Goal: Transaction & Acquisition: Purchase product/service

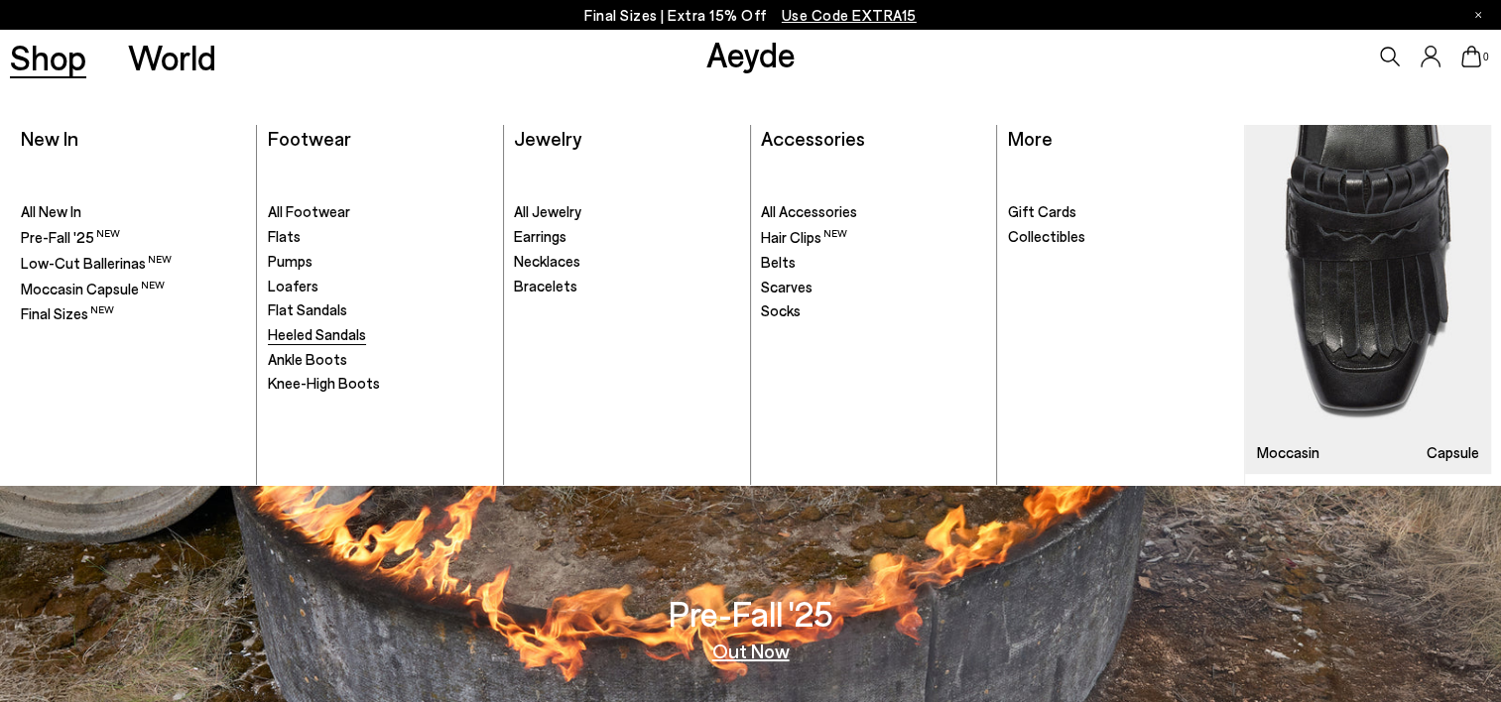
click at [306, 334] on span "Heeled Sandals" at bounding box center [317, 334] width 98 height 18
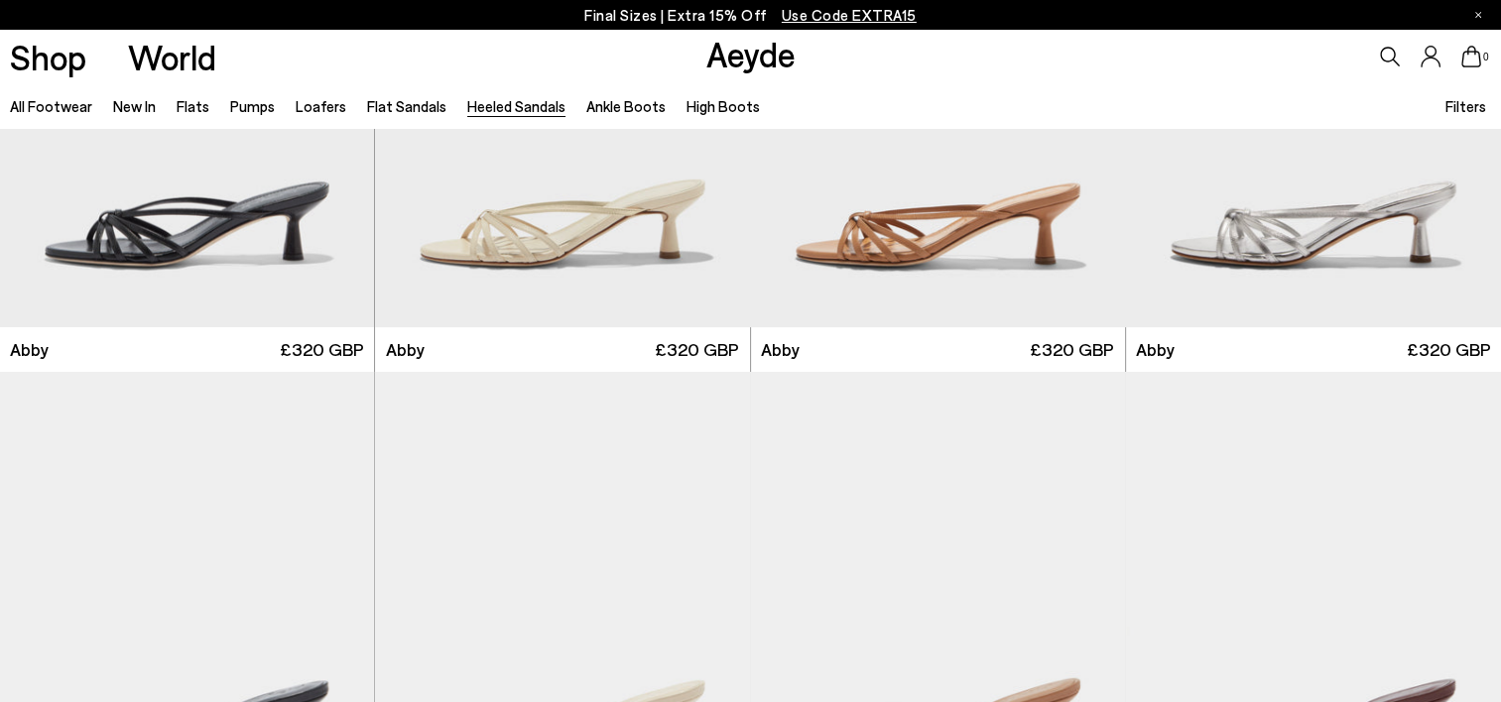
scroll to position [556, 0]
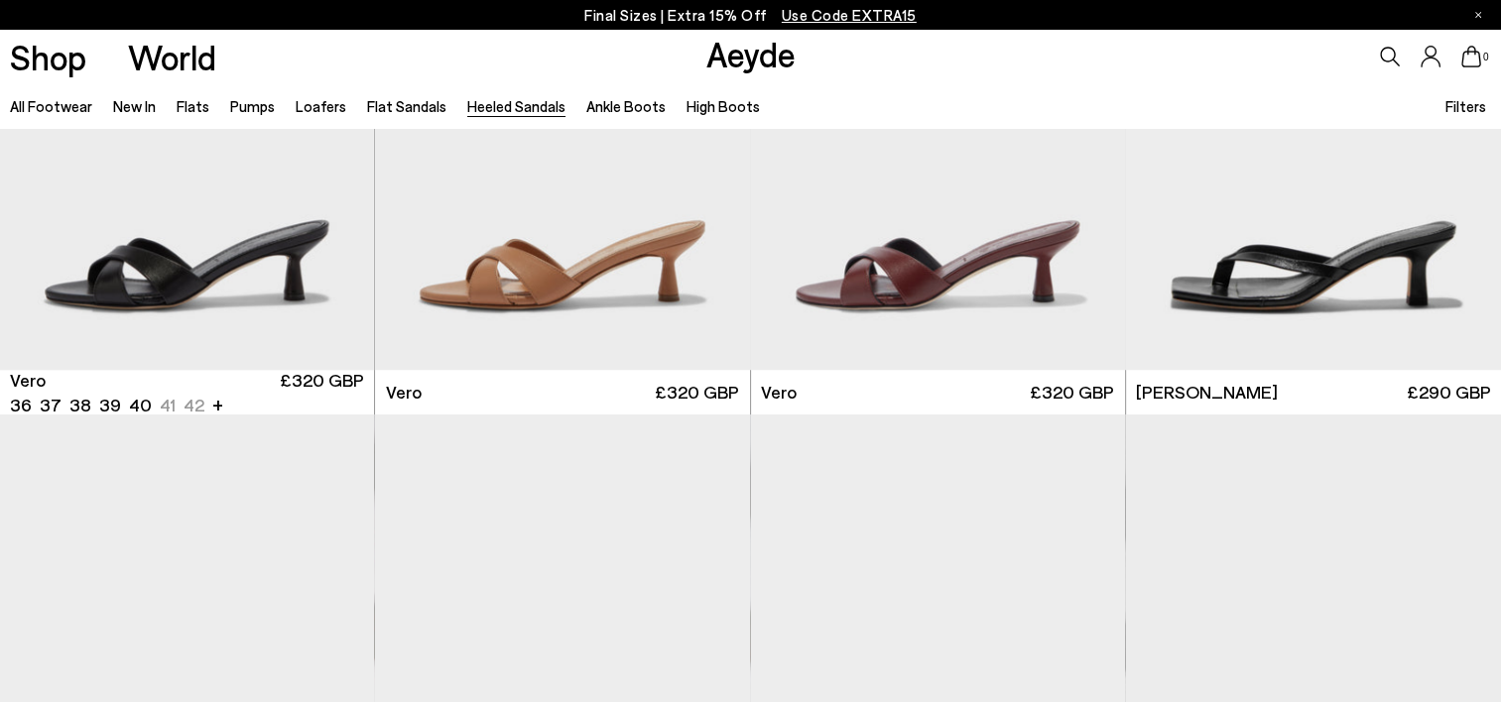
scroll to position [1270, 0]
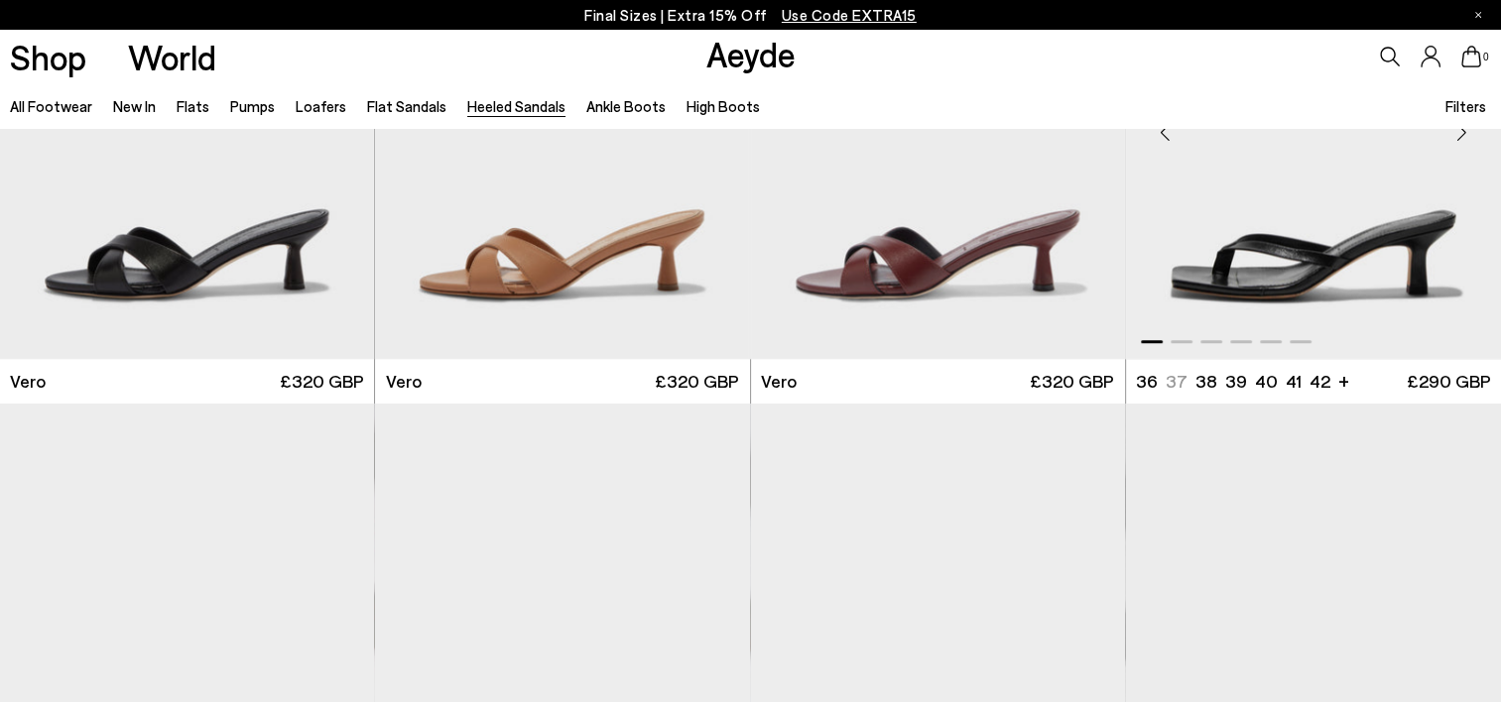
click at [1224, 250] on img "1 / 6" at bounding box center [1313, 124] width 375 height 470
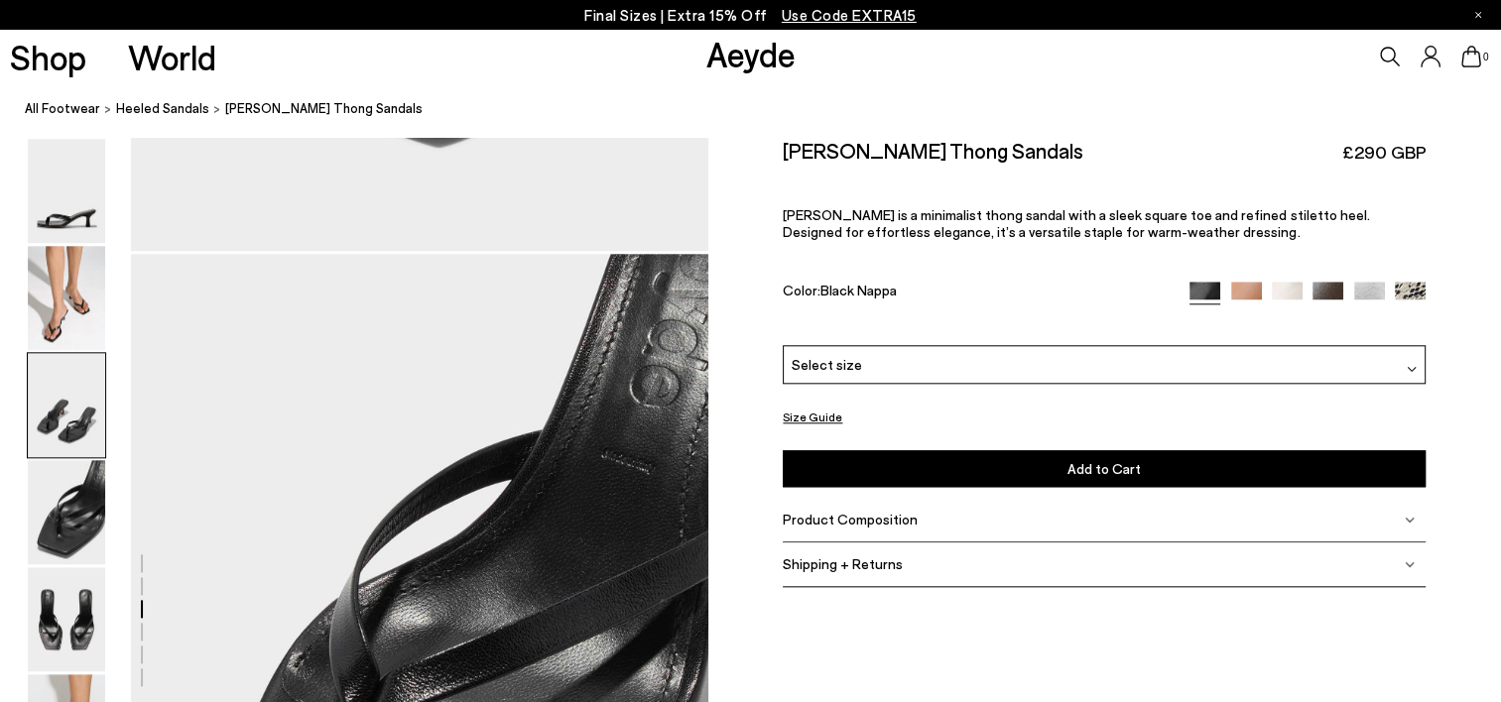
scroll to position [2114, 0]
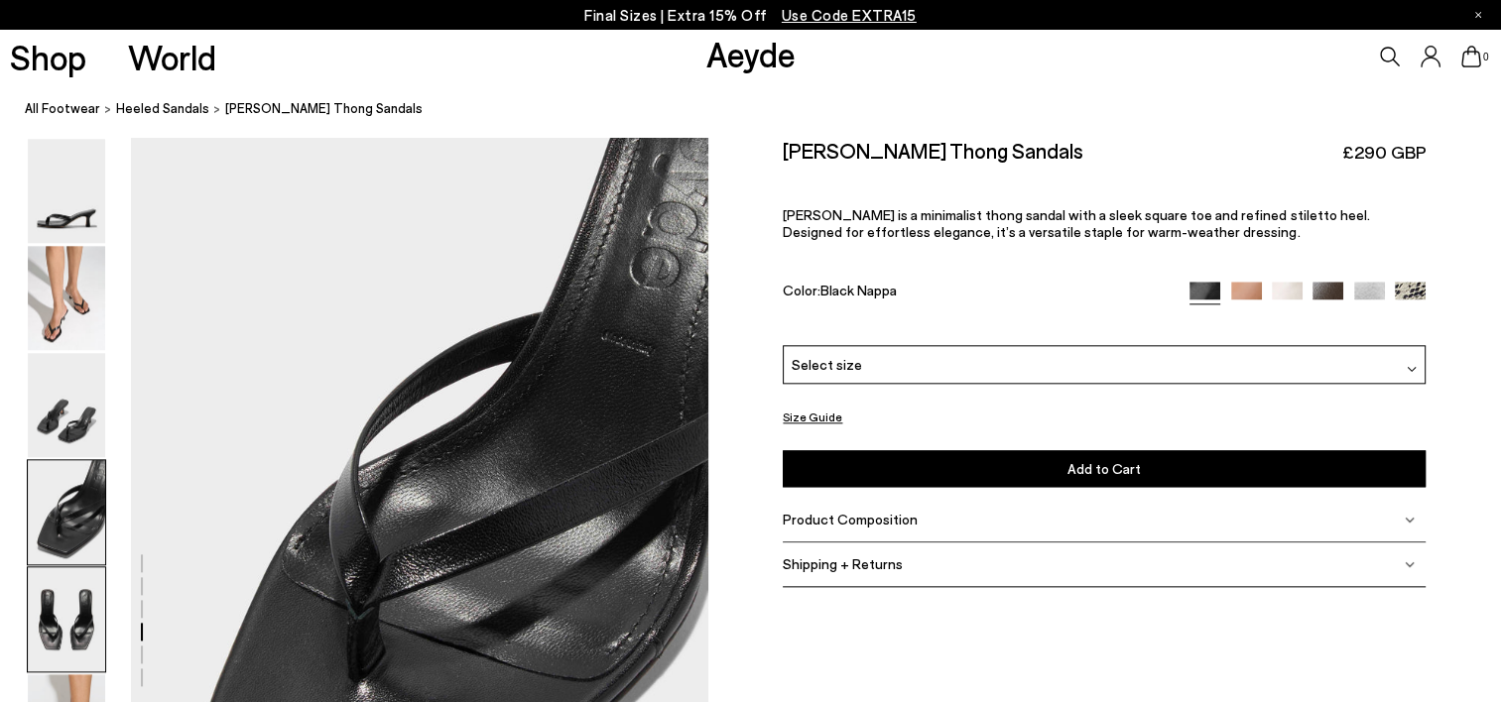
click at [77, 622] on img at bounding box center [66, 620] width 77 height 104
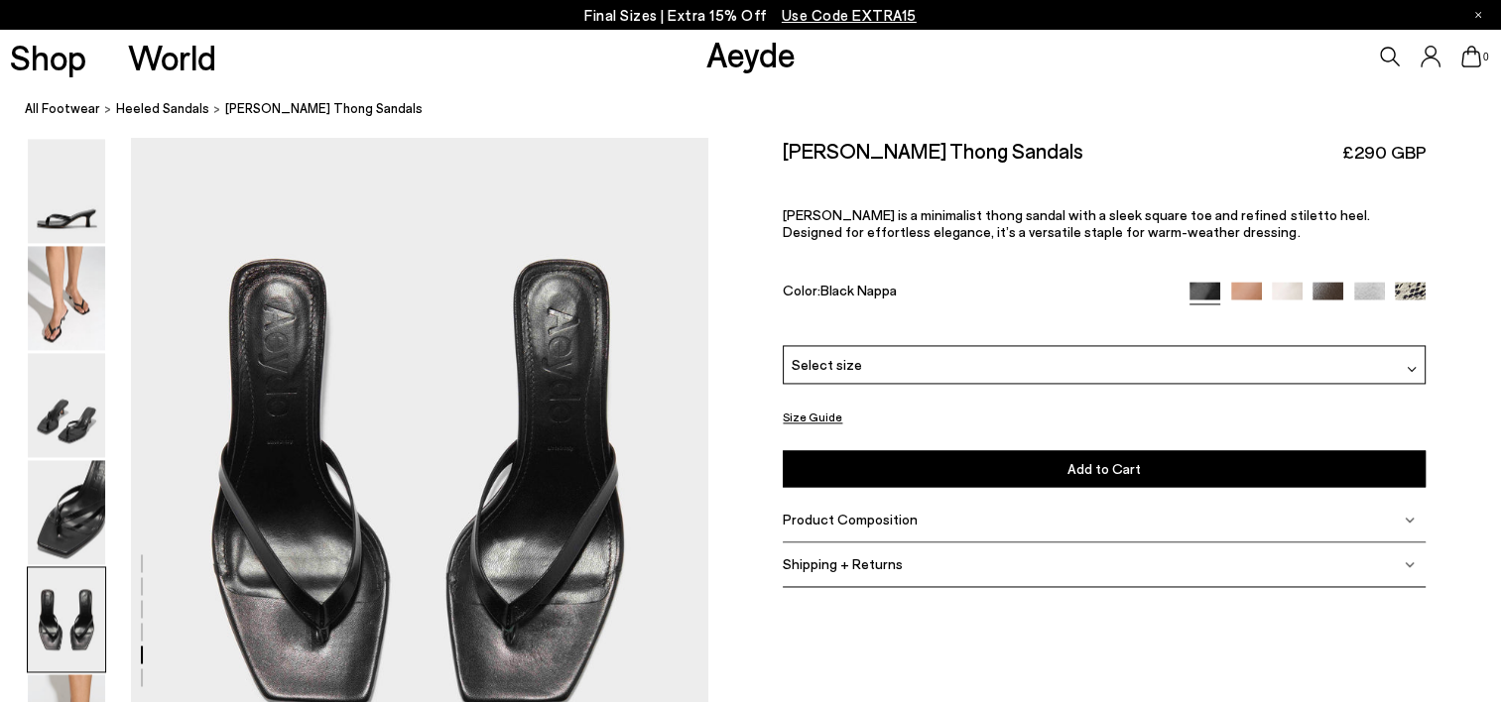
scroll to position [2966, 0]
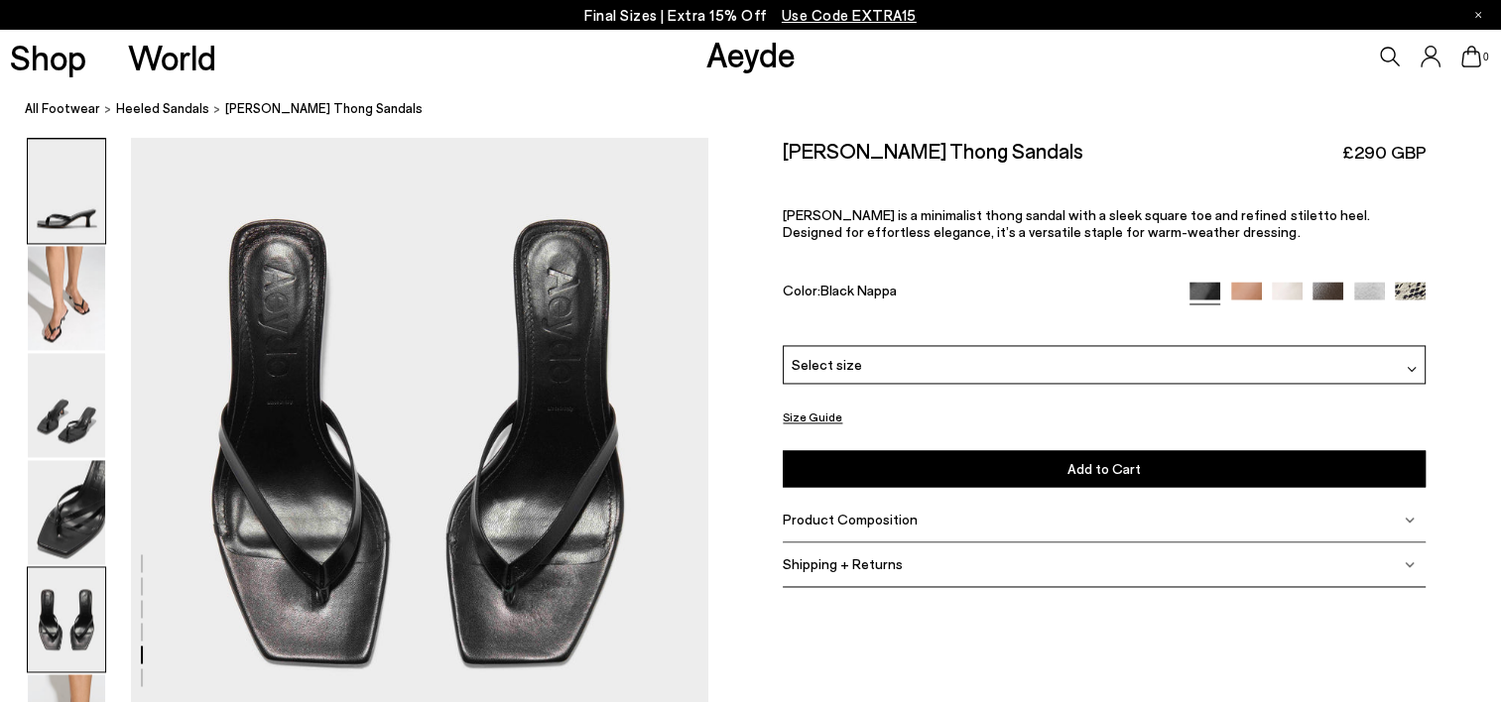
click at [78, 218] on img at bounding box center [66, 191] width 77 height 104
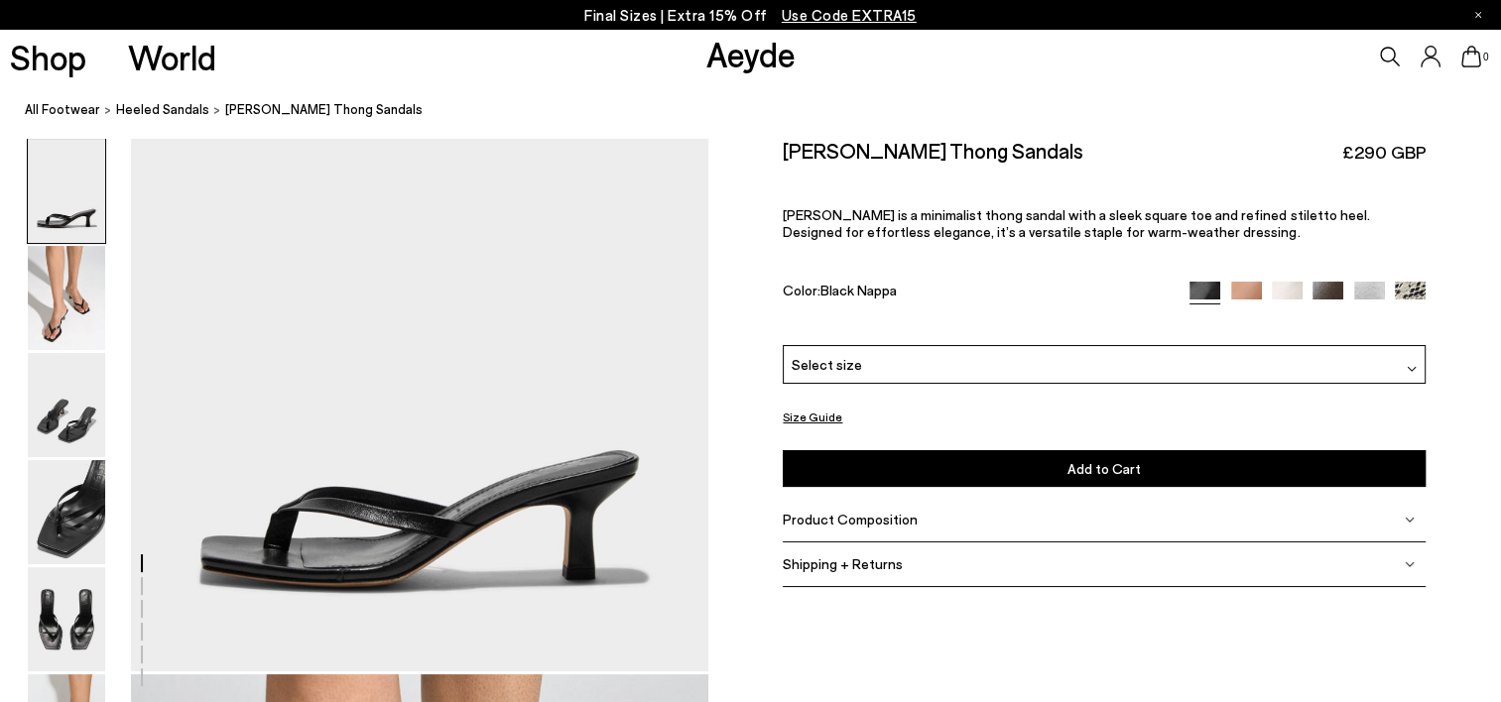
scroll to position [192, 0]
